Goal: Ask a question: Seek information or help from site administrators or community

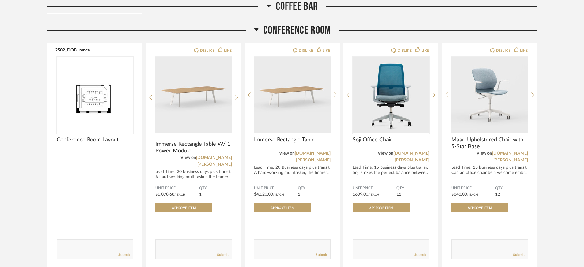
scroll to position [314, 0]
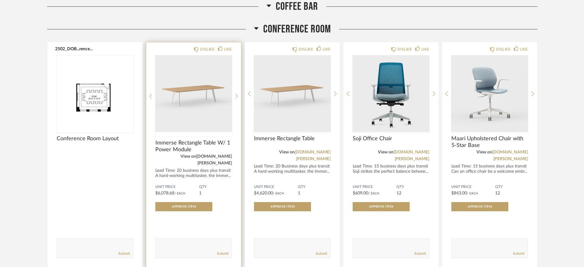
click at [212, 156] on link "[DOMAIN_NAME][PERSON_NAME]" at bounding box center [214, 159] width 36 height 11
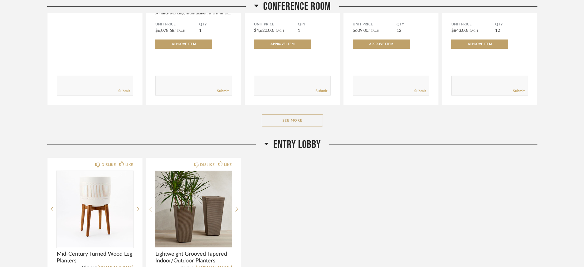
scroll to position [477, 0]
click at [296, 114] on button "See More" at bounding box center [292, 120] width 61 height 12
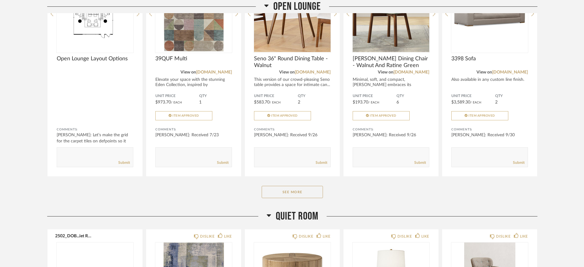
scroll to position [1862, 0]
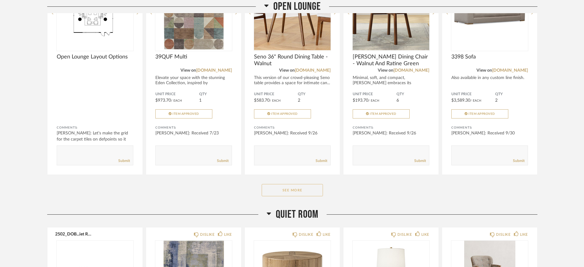
click at [289, 184] on button "See More" at bounding box center [292, 190] width 61 height 12
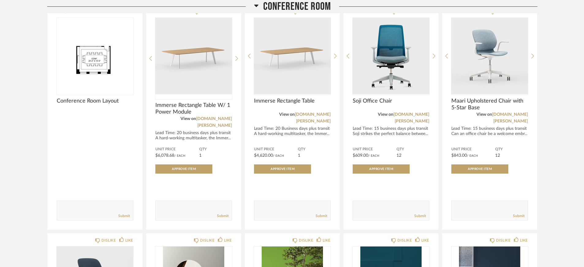
scroll to position [354, 0]
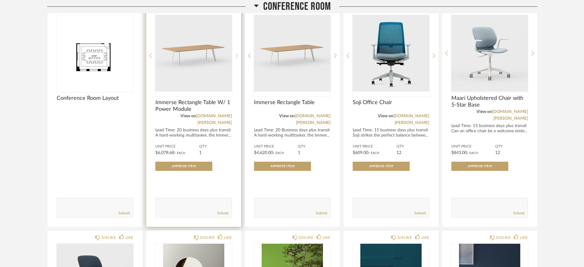
click at [236, 55] on icon at bounding box center [236, 56] width 3 height 6
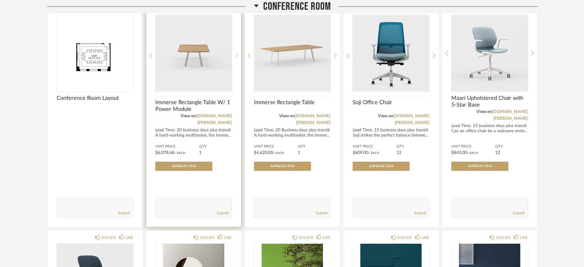
click at [236, 55] on icon at bounding box center [236, 56] width 3 height 6
click at [210, 128] on div "Lead Time: 20 business days plus transit A hard-working multitasker, the Immer.…" at bounding box center [193, 133] width 77 height 10
click at [183, 105] on span "Immerse Rectangle Table W/ 1 Power Module" at bounding box center [193, 105] width 77 height 13
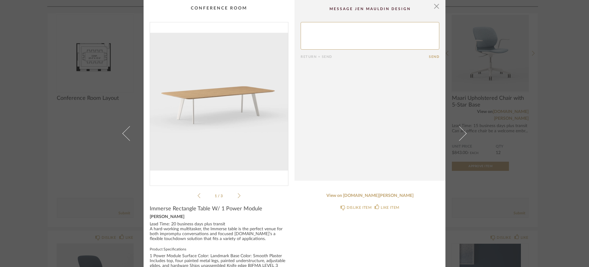
scroll to position [0, 0]
click at [339, 35] on textarea at bounding box center [369, 36] width 139 height 28
type textarea "Is the power module in the center of the table, or underneath? Just curious how…"
click at [238, 195] on icon at bounding box center [239, 196] width 3 height 6
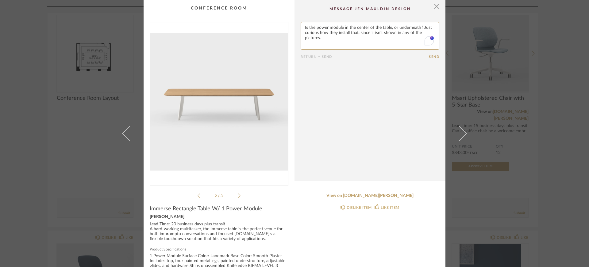
click at [238, 195] on icon at bounding box center [239, 196] width 3 height 6
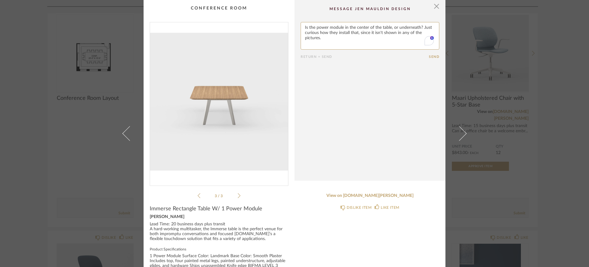
click at [432, 56] on button "Send" at bounding box center [434, 57] width 10 height 4
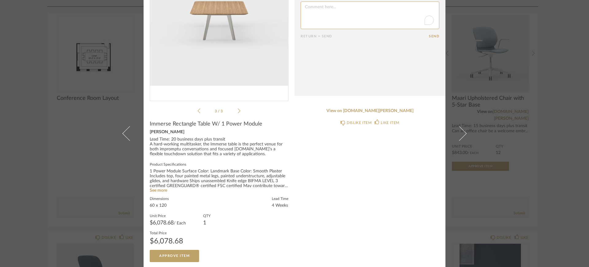
scroll to position [84, 0]
click at [157, 189] on link "See more" at bounding box center [158, 191] width 17 height 4
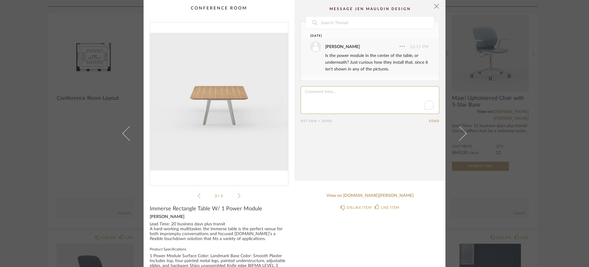
scroll to position [0, 0]
click at [433, 7] on span "button" at bounding box center [436, 6] width 12 height 12
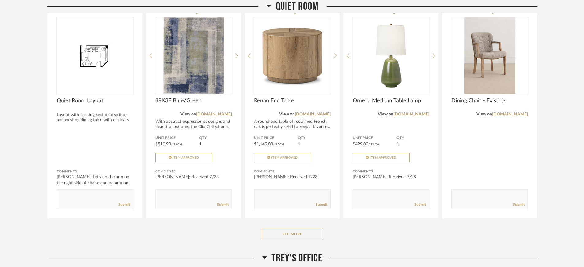
scroll to position [2321, 0]
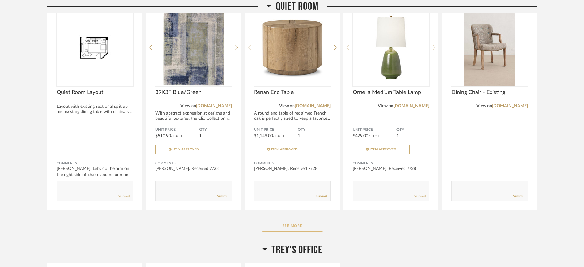
click at [282, 220] on button "See More" at bounding box center [292, 226] width 61 height 12
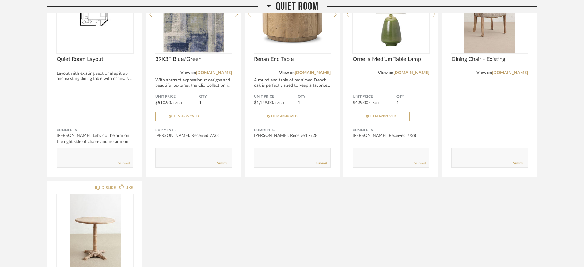
scroll to position [2334, 0]
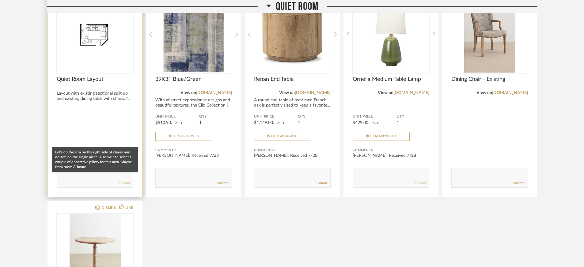
click at [87, 153] on div "[PERSON_NAME]: Let’s do the arm on the right side of chaise and no arm on the s…" at bounding box center [95, 162] width 77 height 18
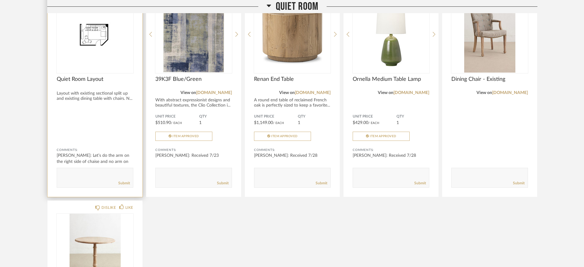
click at [83, 171] on textarea at bounding box center [95, 175] width 76 height 8
type textarea "We liked your paint suggestion for the Quiet Room -- Polar Jade (CC-754)."
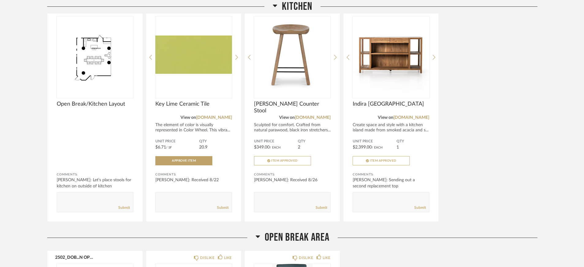
scroll to position [1337, 0]
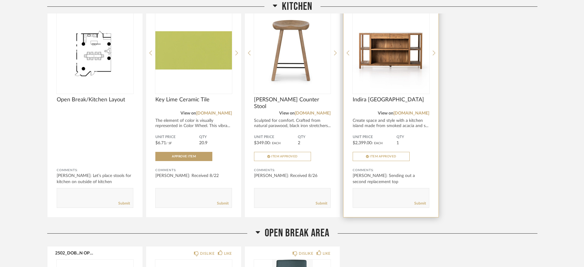
click at [371, 191] on textarea at bounding box center [391, 195] width 76 height 8
click at [372, 118] on div "Create space and style with a kitchen island made from smoked acacia and s..." at bounding box center [391, 123] width 77 height 10
click at [369, 97] on span "Indira [GEOGRAPHIC_DATA]" at bounding box center [391, 100] width 77 height 7
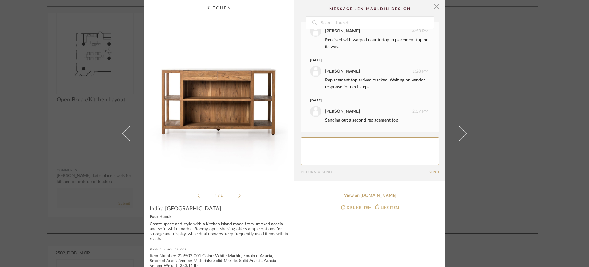
scroll to position [176, 0]
click at [333, 144] on textarea "To enrich screen reader interactions, please activate Accessibility in Grammarl…" at bounding box center [369, 152] width 139 height 28
type textarea "Any updates on this replacement top?"
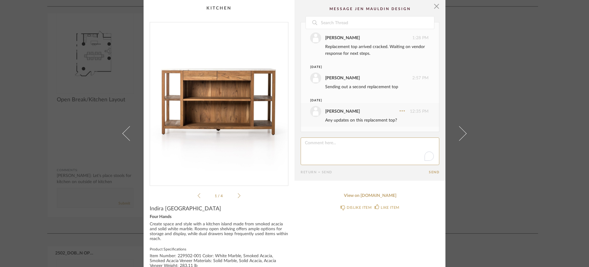
click at [476, 96] on div "× 1 / 4 Date [DATE] [PERSON_NAME] 4:25 PM Are any of the shelves big enough to …" at bounding box center [294, 133] width 589 height 267
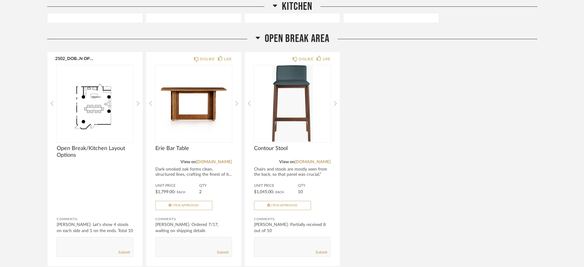
scroll to position [1562, 0]
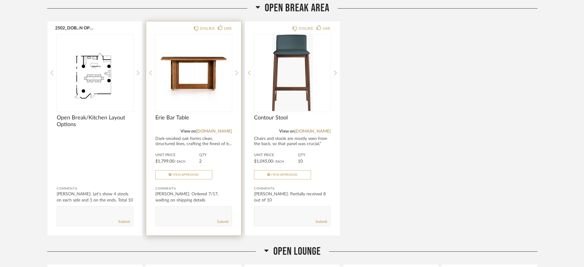
click at [180, 210] on textarea at bounding box center [194, 214] width 76 height 8
type textarea "Any updates on these tables?"
click at [200, 115] on div "Erie Bar Table" at bounding box center [193, 121] width 77 height 13
drag, startPoint x: 205, startPoint y: 192, endPoint x: 150, endPoint y: 188, distance: 55.3
click at [150, 188] on div "DISLIKE LIKE Erie Bar Table View on [DOMAIN_NAME] Dark-smoked oak forms clean, …" at bounding box center [193, 128] width 95 height 214
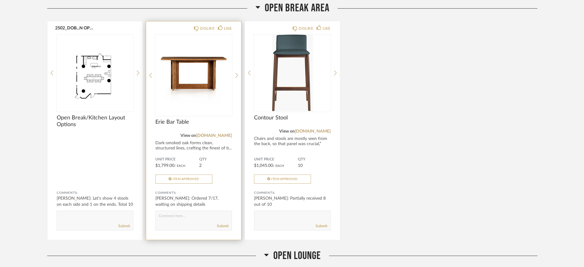
click at [173, 97] on div "DISLIKE LIKE Erie Bar Table View on [DOMAIN_NAME] Dark-smoked oak forms clean, …" at bounding box center [193, 130] width 95 height 219
click at [172, 119] on span "Erie Bar Table" at bounding box center [193, 122] width 77 height 7
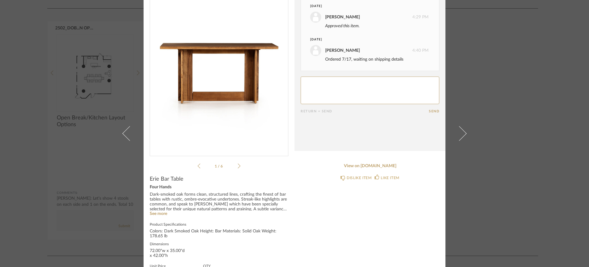
scroll to position [36, 0]
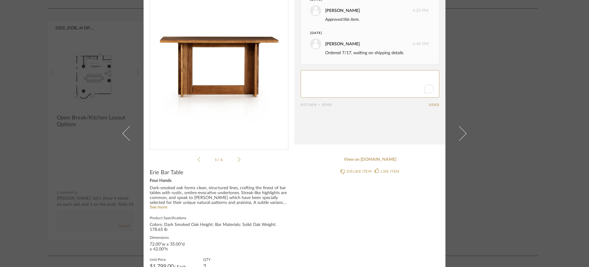
click at [344, 82] on textarea "To enrich screen reader interactions, please activate Accessibility in Grammarl…" at bounding box center [369, 84] width 139 height 28
paste textarea "Any updates on these tables?"
type textarea "Any updates on these tables?"
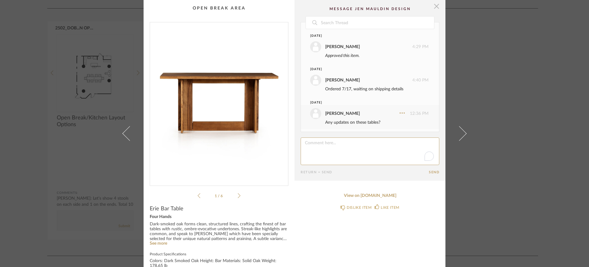
scroll to position [0, 0]
click at [434, 7] on span "button" at bounding box center [436, 6] width 12 height 12
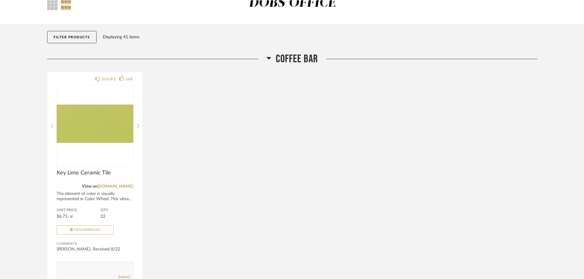
scroll to position [45, 0]
